Goal: Information Seeking & Learning: Learn about a topic

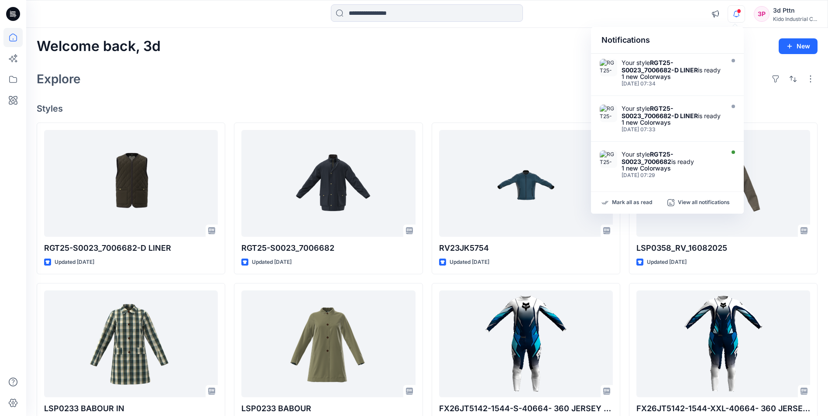
click at [737, 12] on span at bounding box center [739, 11] width 4 height 5
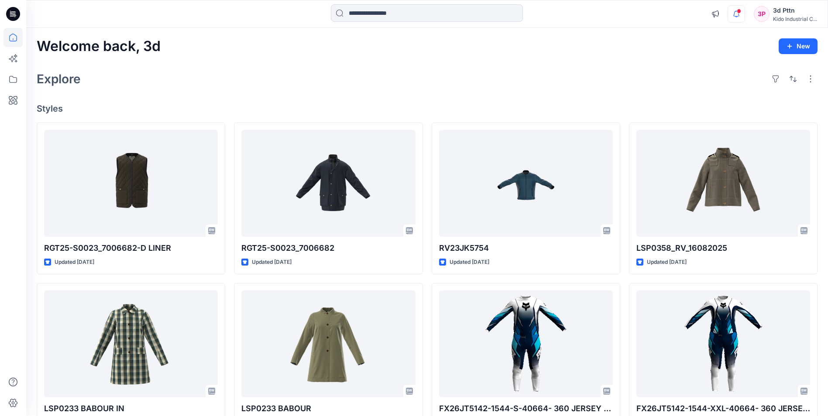
click at [734, 12] on icon "button" at bounding box center [736, 13] width 17 height 17
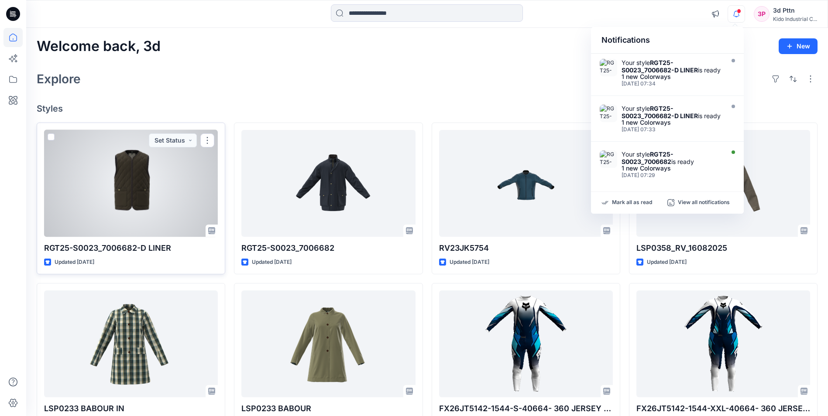
click at [141, 206] on div at bounding box center [131, 183] width 174 height 107
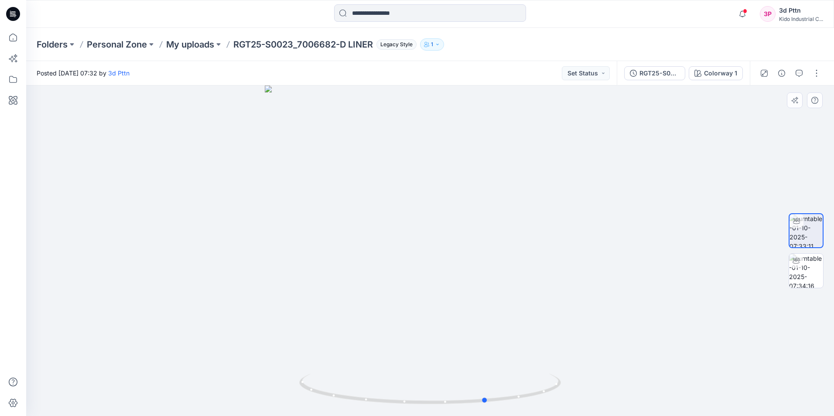
drag, startPoint x: 472, startPoint y: 406, endPoint x: 294, endPoint y: 383, distance: 179.6
click at [294, 383] on div at bounding box center [430, 251] width 808 height 331
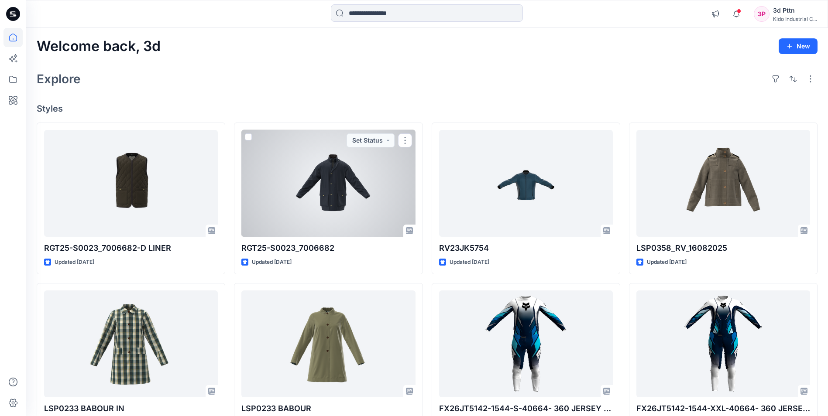
click at [350, 192] on div at bounding box center [328, 183] width 174 height 107
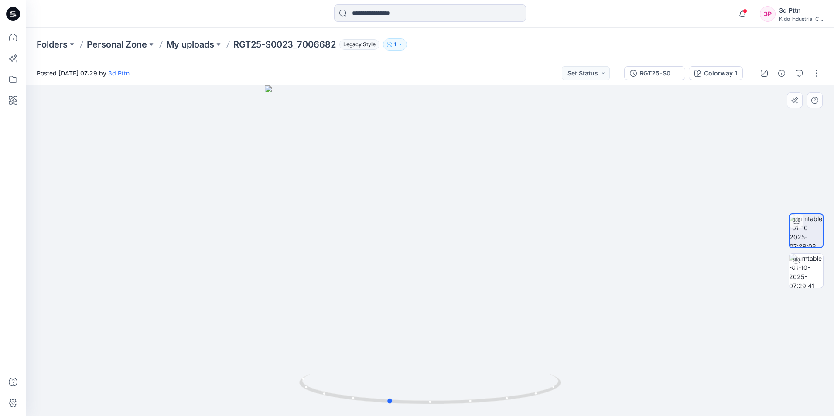
drag, startPoint x: 478, startPoint y: 412, endPoint x: 209, endPoint y: 406, distance: 268.5
click at [209, 406] on div at bounding box center [430, 251] width 808 height 331
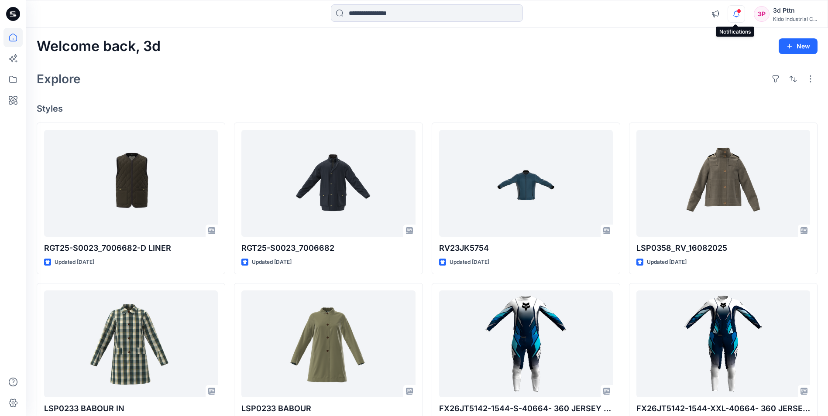
click at [736, 17] on icon "button" at bounding box center [736, 13] width 17 height 17
